Goal: Task Accomplishment & Management: Use online tool/utility

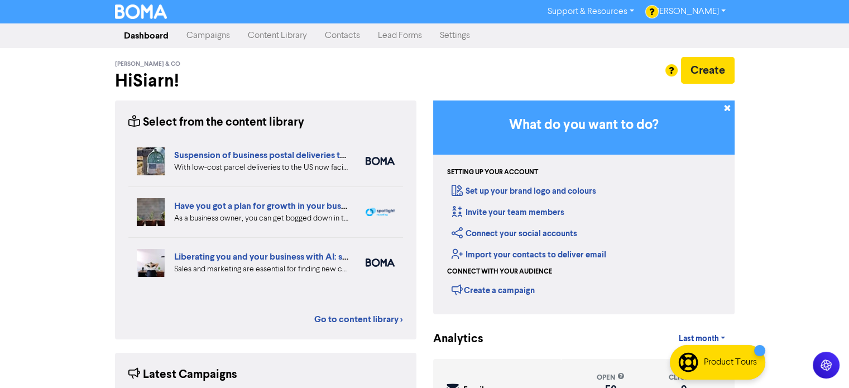
drag, startPoint x: 215, startPoint y: 29, endPoint x: 219, endPoint y: 33, distance: 5.9
click at [215, 29] on link "Campaigns" at bounding box center [207, 36] width 61 height 22
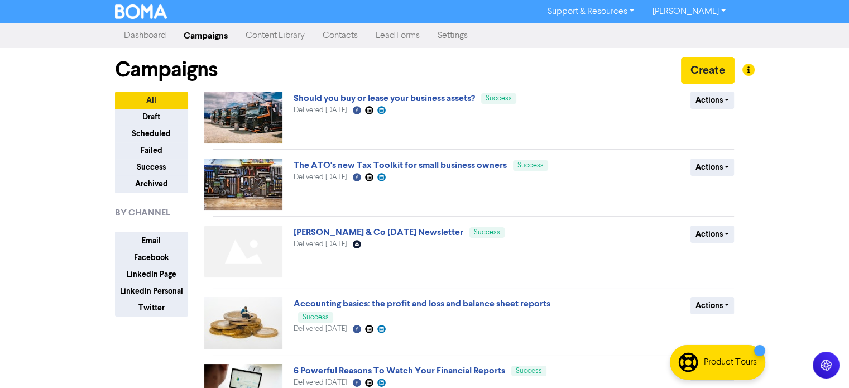
click at [280, 39] on link "Content Library" at bounding box center [275, 36] width 77 height 22
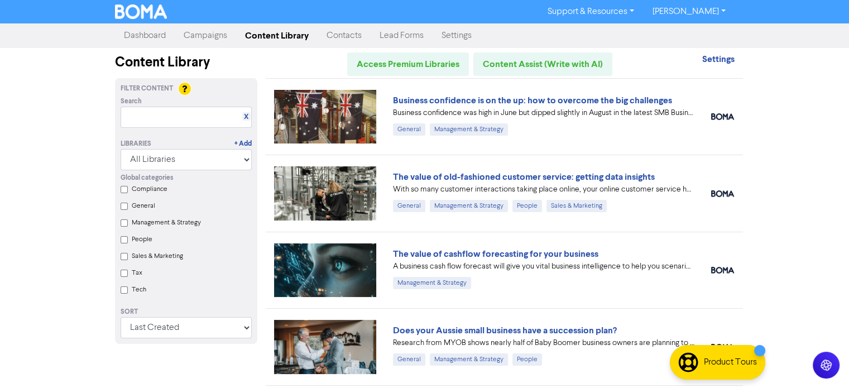
click at [218, 31] on link "Campaigns" at bounding box center [205, 36] width 61 height 22
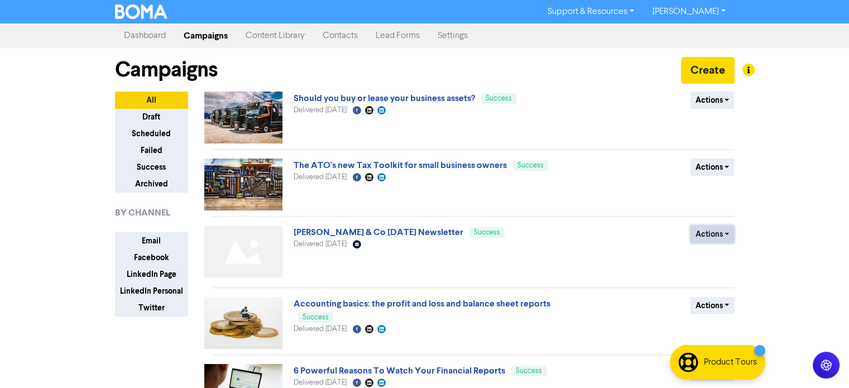
click at [704, 233] on button "Actions" at bounding box center [712, 233] width 44 height 17
click at [412, 235] on link "[PERSON_NAME] & Co [DATE] Newsletter" at bounding box center [379, 232] width 170 height 11
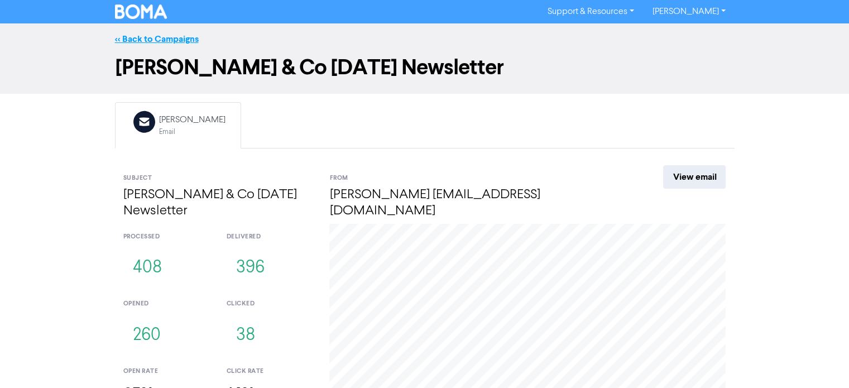
click at [155, 37] on link "<< Back to Campaigns" at bounding box center [157, 38] width 84 height 11
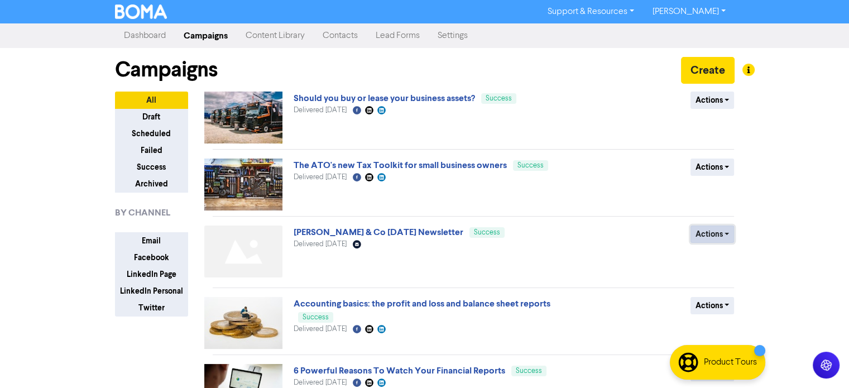
click at [728, 229] on button "Actions" at bounding box center [712, 233] width 44 height 17
click at [714, 275] on button "Archive" at bounding box center [735, 275] width 88 height 18
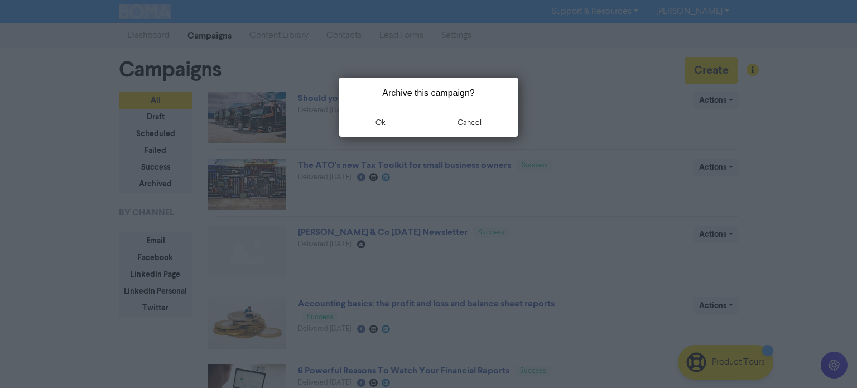
click at [714, 275] on div at bounding box center [428, 194] width 857 height 388
drag, startPoint x: 444, startPoint y: 129, endPoint x: 451, endPoint y: 136, distance: 10.3
click at [445, 131] on button "cancel" at bounding box center [470, 123] width 97 height 28
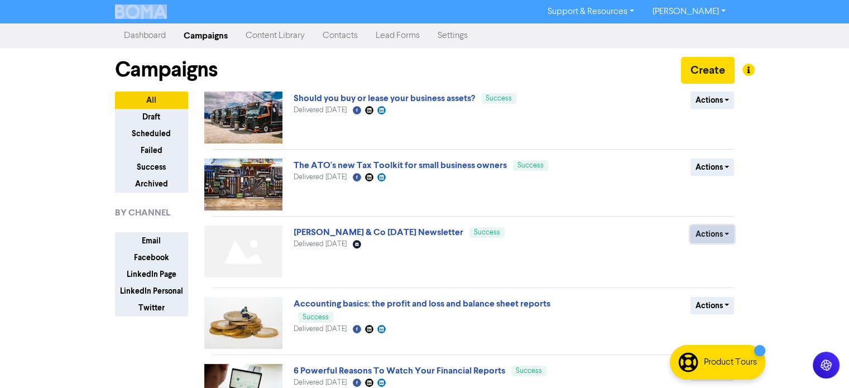
click at [715, 232] on button "Actions" at bounding box center [712, 233] width 44 height 17
click at [712, 257] on button "Duplicate" at bounding box center [735, 257] width 88 height 18
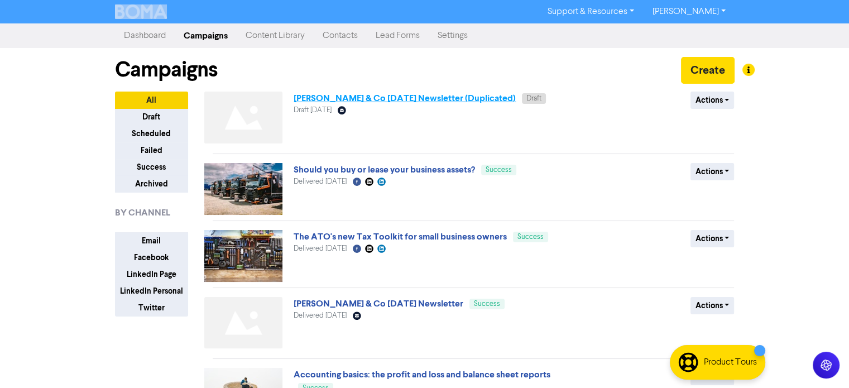
click at [483, 100] on link "[PERSON_NAME] & Co [DATE] Newsletter (Duplicated)" at bounding box center [405, 98] width 222 height 11
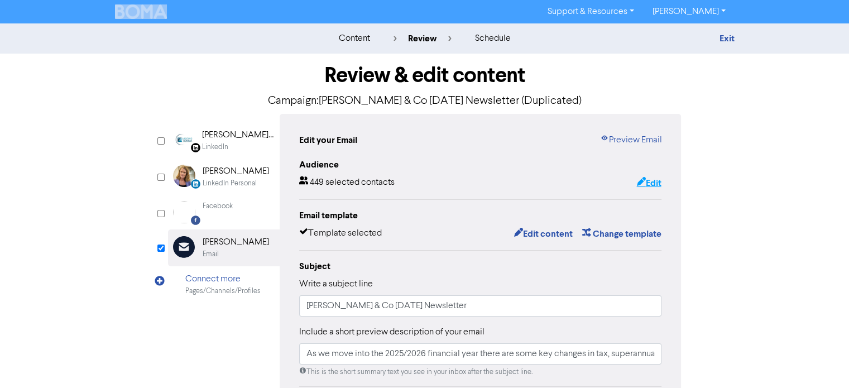
click at [643, 185] on button "Edit" at bounding box center [649, 183] width 26 height 15
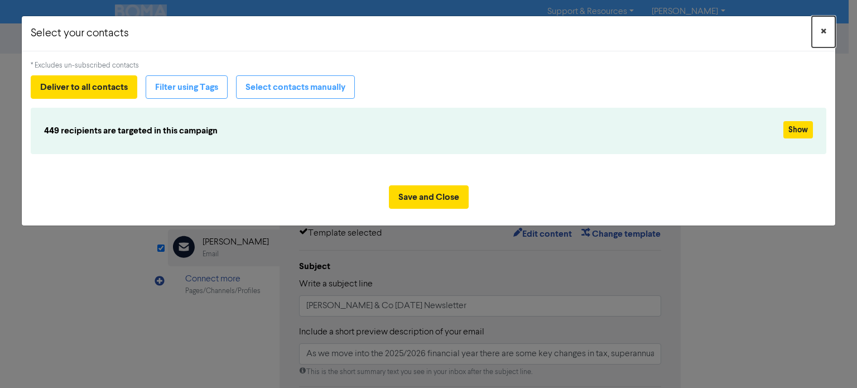
click at [823, 32] on span "×" at bounding box center [824, 31] width 6 height 17
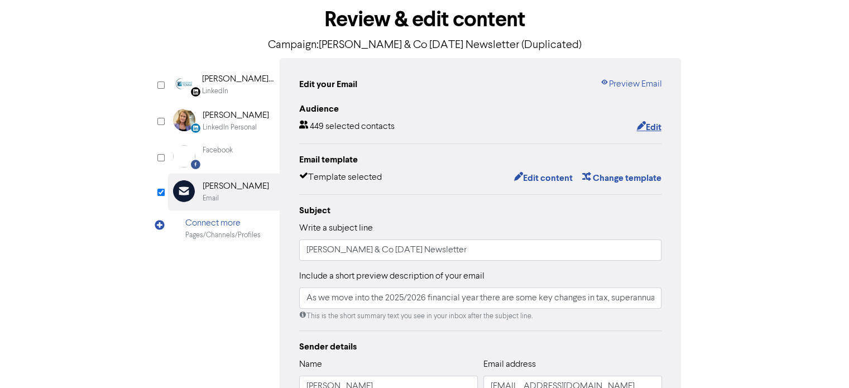
scroll to position [112, 0]
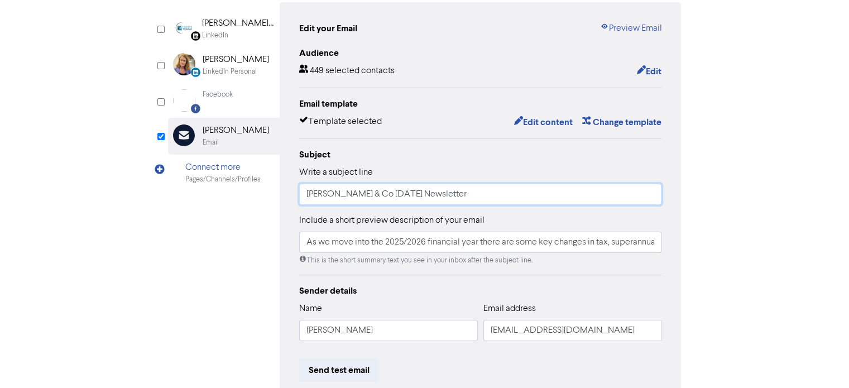
drag, startPoint x: 480, startPoint y: 194, endPoint x: 465, endPoint y: 194, distance: 15.1
click at [465, 194] on input "[PERSON_NAME] & Co [DATE] Newsletter" at bounding box center [480, 194] width 363 height 21
drag, startPoint x: 408, startPoint y: 193, endPoint x: 384, endPoint y: 197, distance: 24.9
click at [384, 197] on input "[PERSON_NAME] & Co [DATE] Newsletter" at bounding box center [480, 194] width 363 height 21
type input "[PERSON_NAME] & Co [DATE] Newsletter"
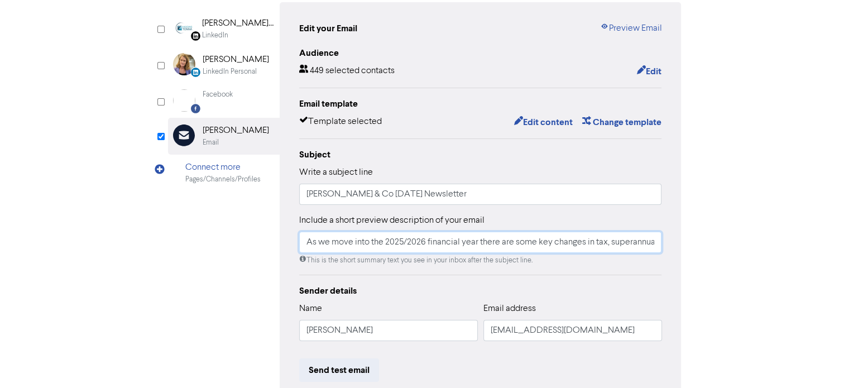
scroll to position [0, 978]
drag, startPoint x: 302, startPoint y: 240, endPoint x: 857, endPoint y: 258, distance: 554.5
click at [849, 258] on html "Support & Resources Video Tutorials FAQ & Guides Marketing Education [PERSON_NA…" at bounding box center [424, 82] width 849 height 388
paste input "There’s been a bit to report on since our August publication. Standouts include…"
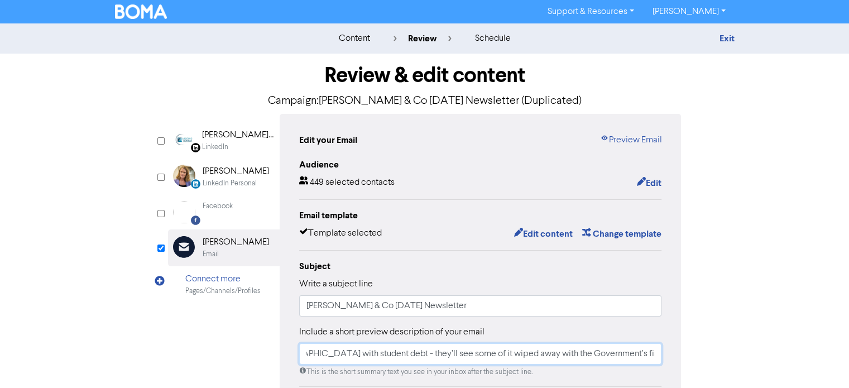
scroll to position [112, 0]
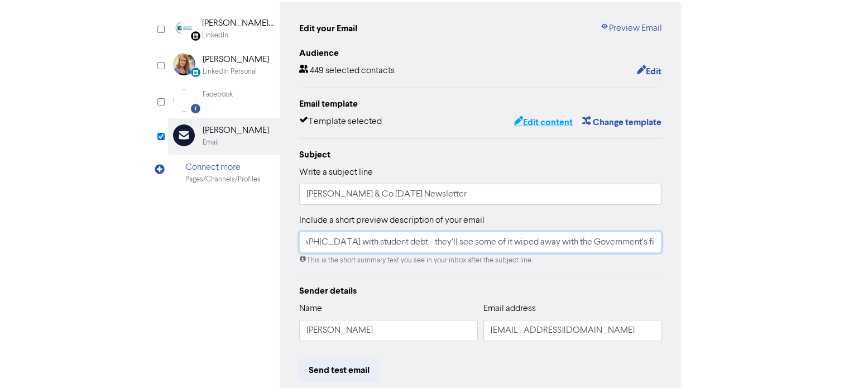
type input "There’s been a bit to report on since our August publication. Standouts include…"
click at [540, 124] on button "Edit content" at bounding box center [543, 122] width 60 height 15
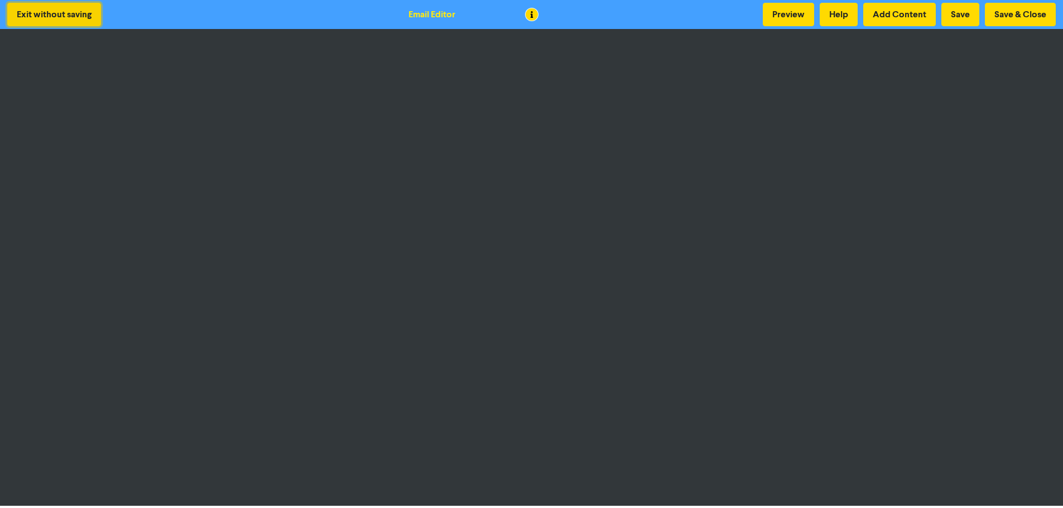
click at [92, 17] on button "Exit without saving" at bounding box center [54, 14] width 94 height 23
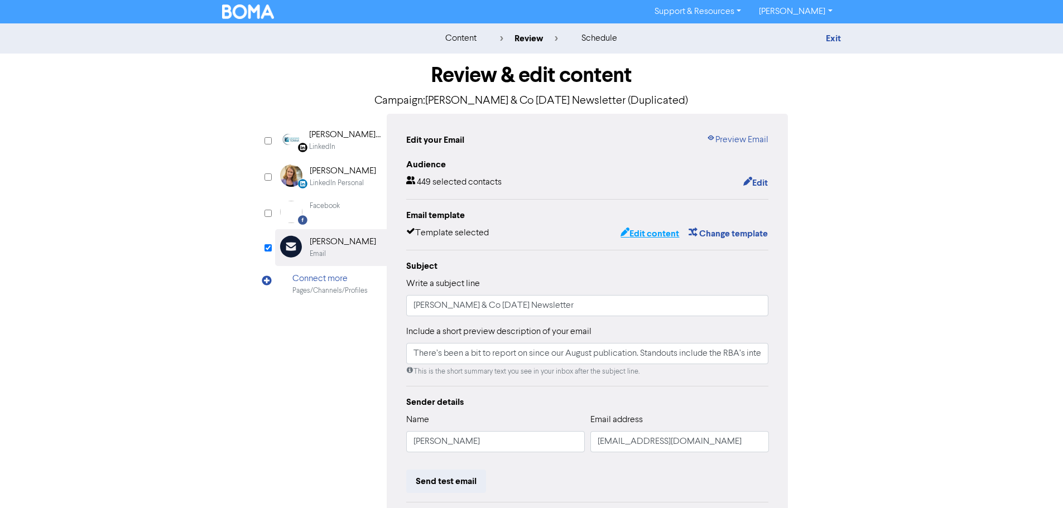
click at [652, 234] on button "Edit content" at bounding box center [650, 234] width 60 height 15
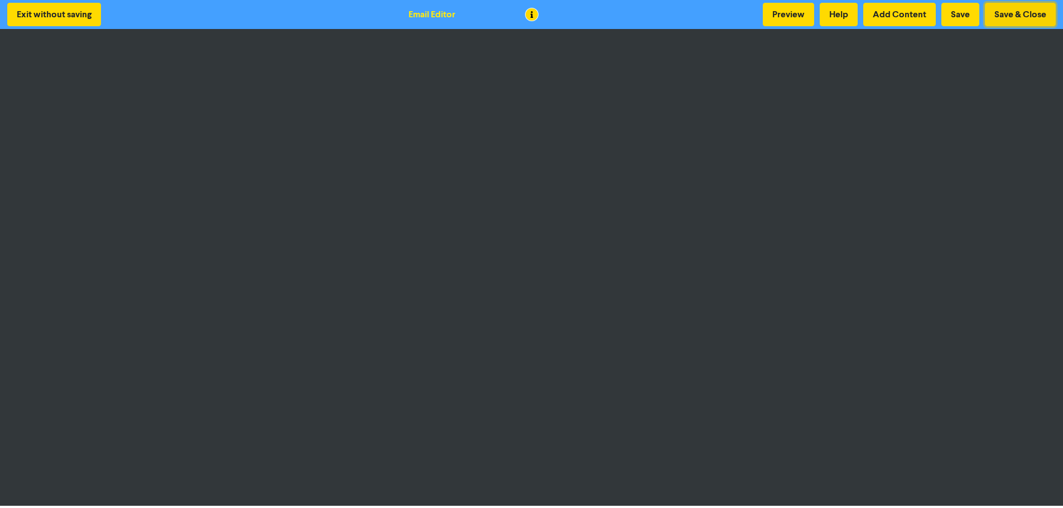
click at [857, 7] on button "Save & Close" at bounding box center [1020, 14] width 71 height 23
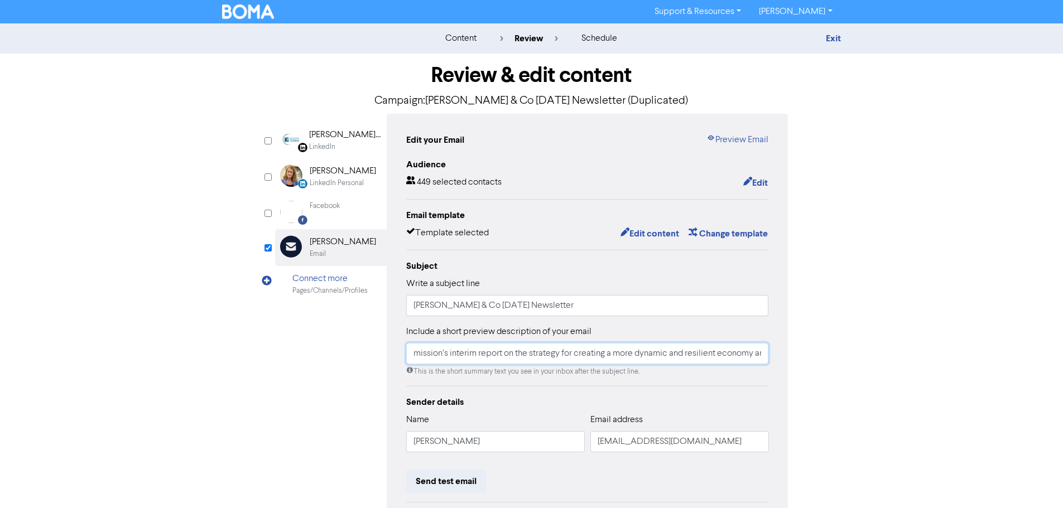
scroll to position [0, 1030]
drag, startPoint x: 412, startPoint y: 355, endPoint x: 987, endPoint y: 377, distance: 575.2
click at [857, 377] on div "content review schedule Exit Review & edit content Campaign: [PERSON_NAME] & Co…" at bounding box center [531, 330] width 1063 height 615
click at [857, 369] on div "content review schedule Exit Review & edit content Campaign: [PERSON_NAME] & Co…" at bounding box center [531, 330] width 1063 height 615
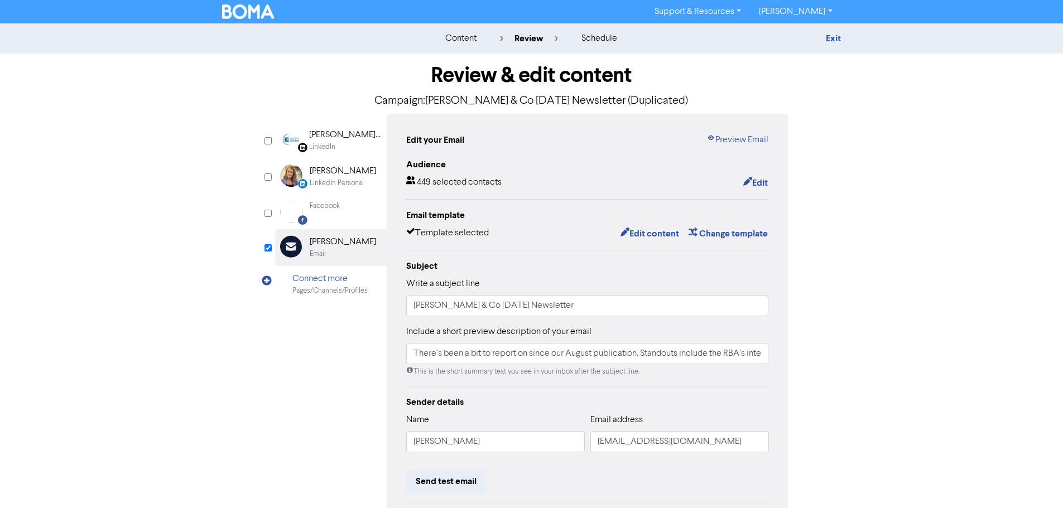
scroll to position [131, 0]
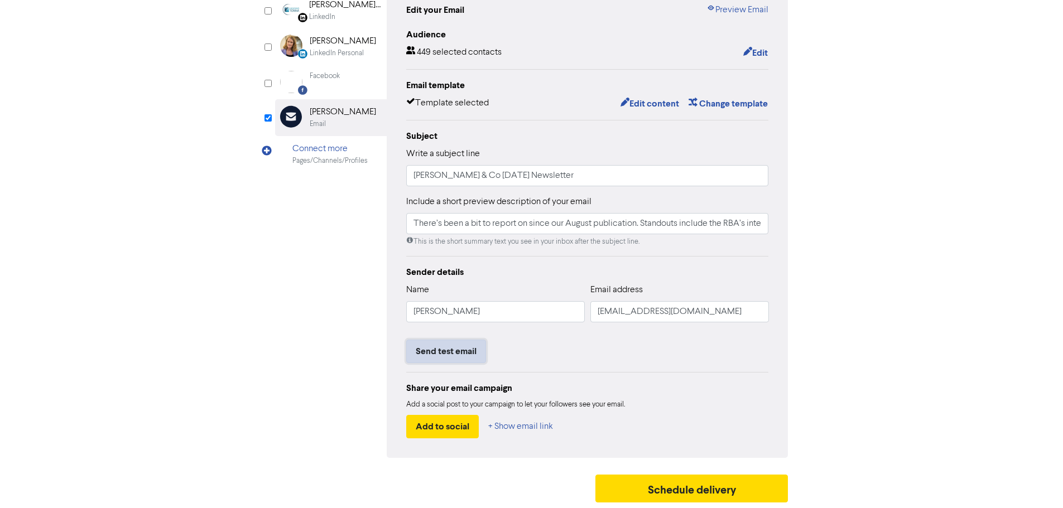
click at [440, 351] on button "Send test email" at bounding box center [446, 351] width 80 height 23
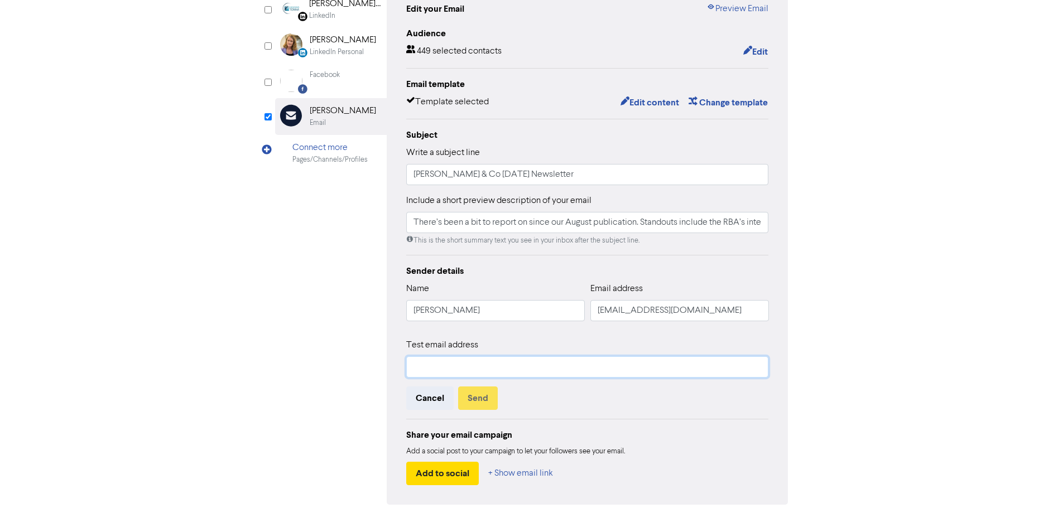
click at [576, 358] on input "text" at bounding box center [587, 367] width 363 height 21
type input "[EMAIL_ADDRESS][DOMAIN_NAME]"
click at [472, 387] on button "Send" at bounding box center [478, 398] width 40 height 23
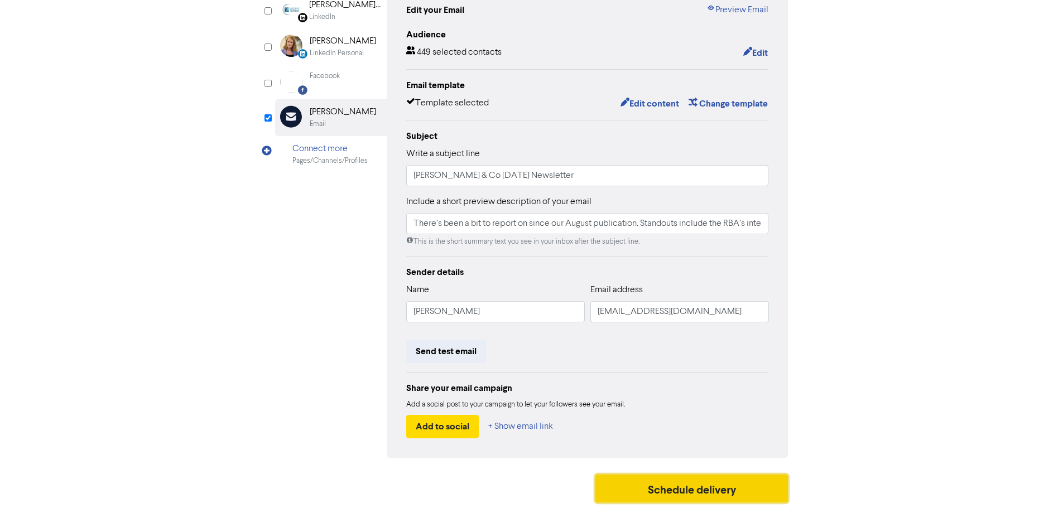
click at [723, 387] on button "Schedule delivery" at bounding box center [691, 489] width 193 height 28
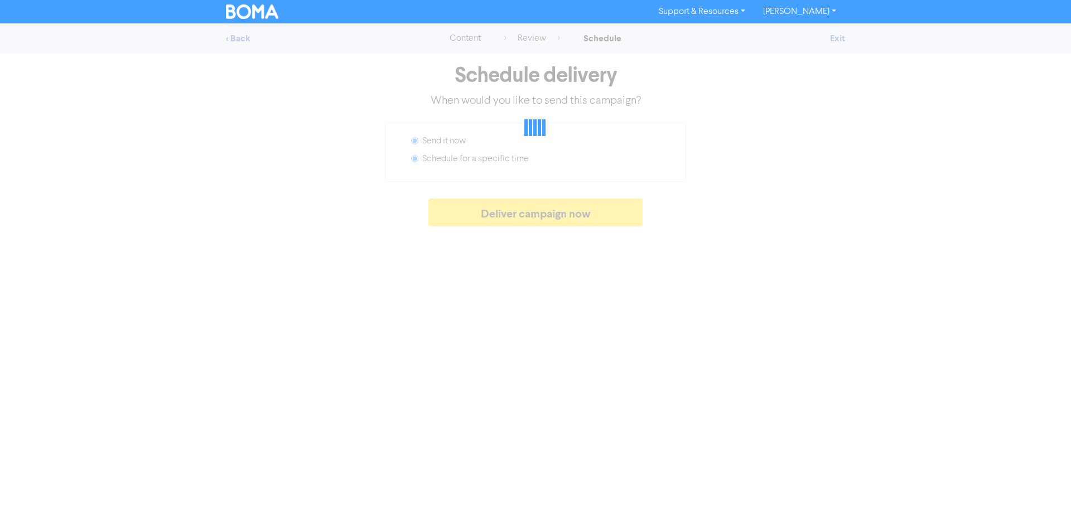
radio input "false"
radio input "true"
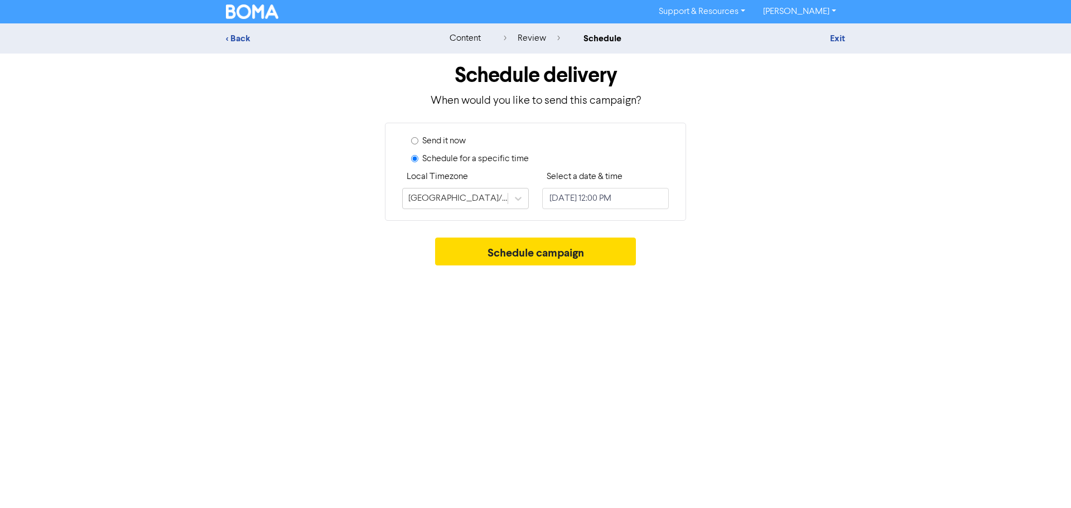
click at [461, 141] on label "Send it now" at bounding box center [444, 140] width 44 height 13
click at [419, 141] on input "Send it now" at bounding box center [414, 140] width 7 height 7
radio input "true"
radio input "false"
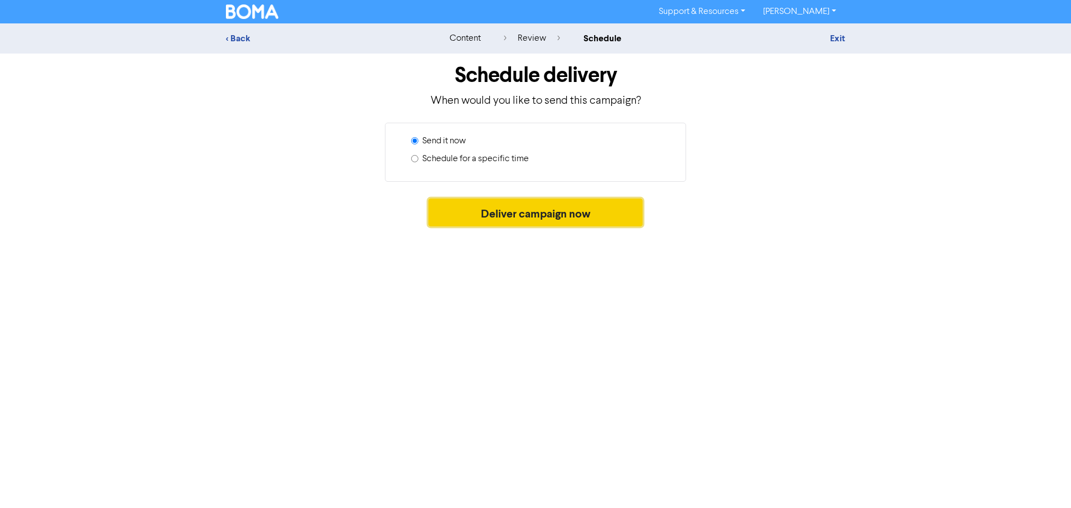
click at [555, 211] on button "Deliver campaign now" at bounding box center [536, 213] width 215 height 28
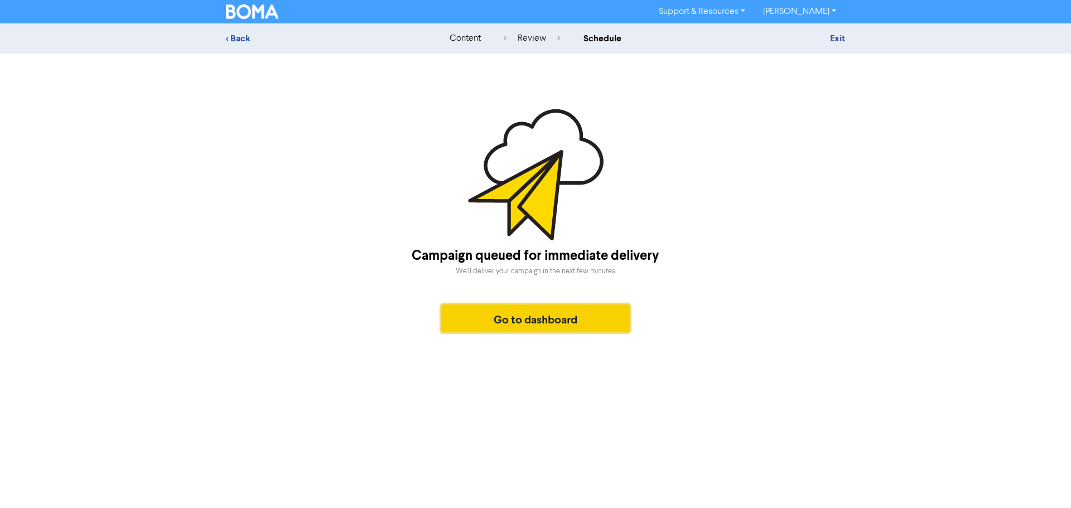
click at [548, 315] on button "Go to dashboard" at bounding box center [535, 319] width 189 height 28
